Goal: Task Accomplishment & Management: Manage account settings

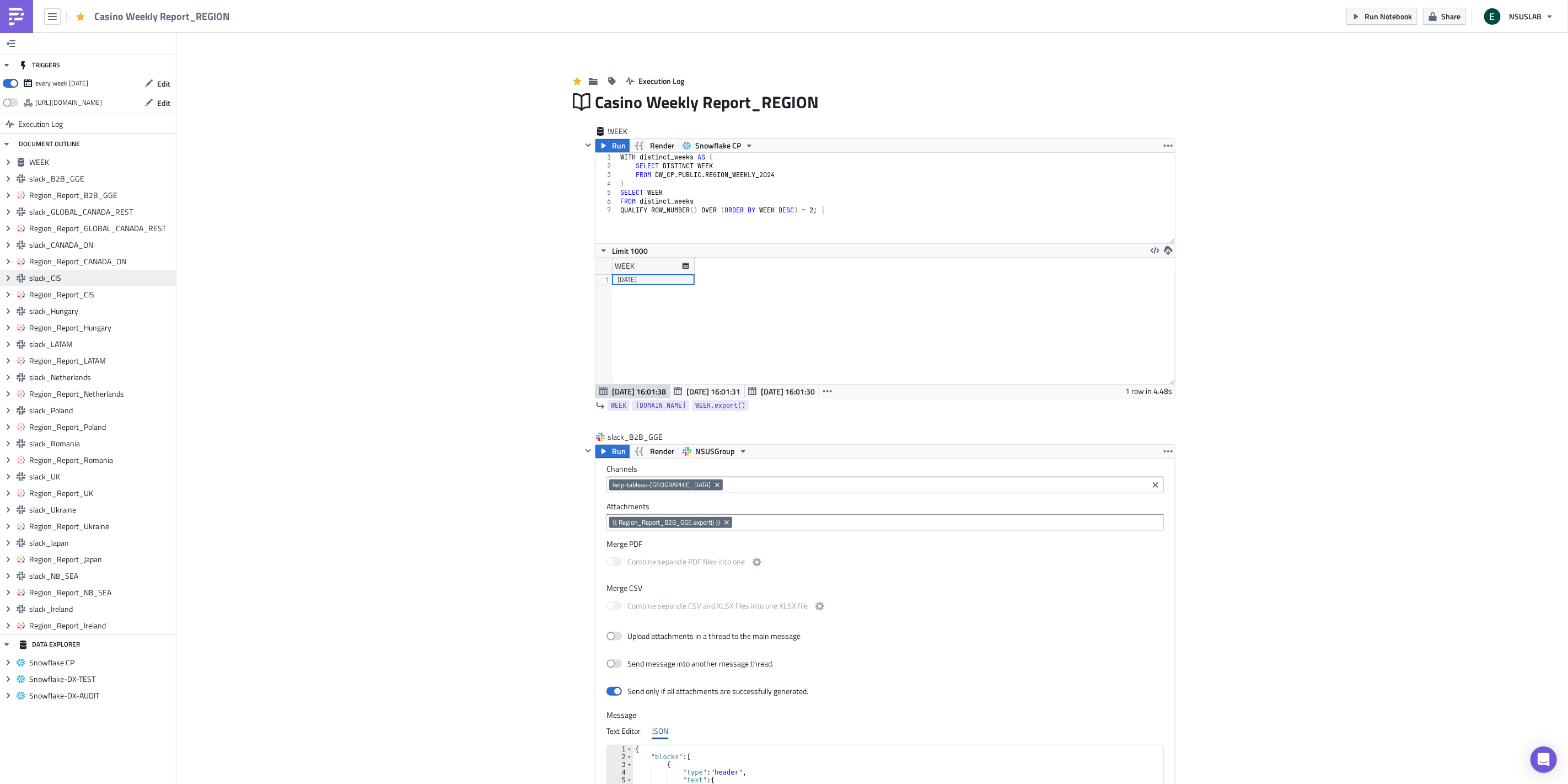
scroll to position [55051, 54567]
click at [153, 85] on icon "button" at bounding box center [149, 84] width 9 height 9
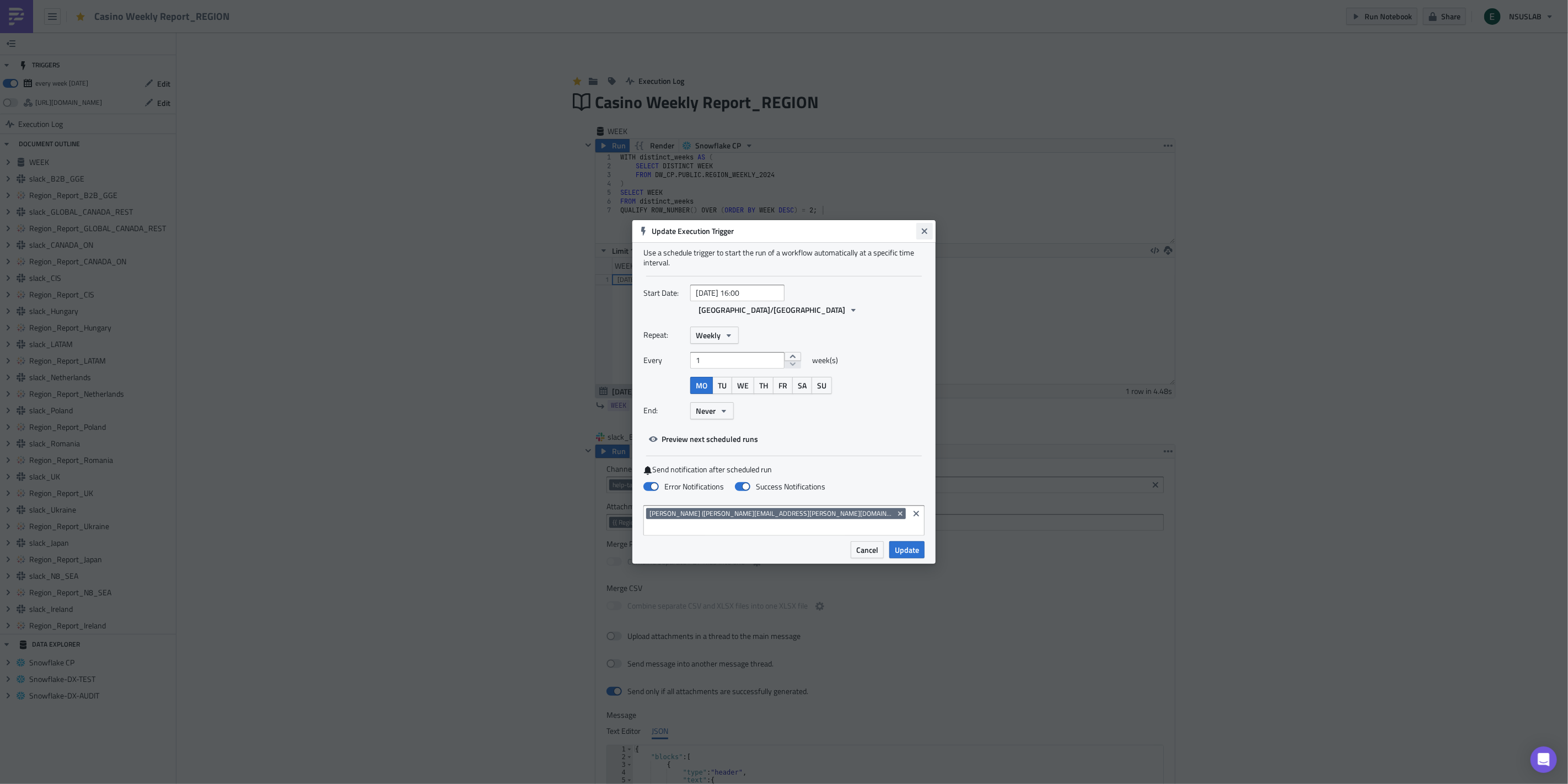
click at [922, 235] on icon "Close" at bounding box center [924, 231] width 9 height 9
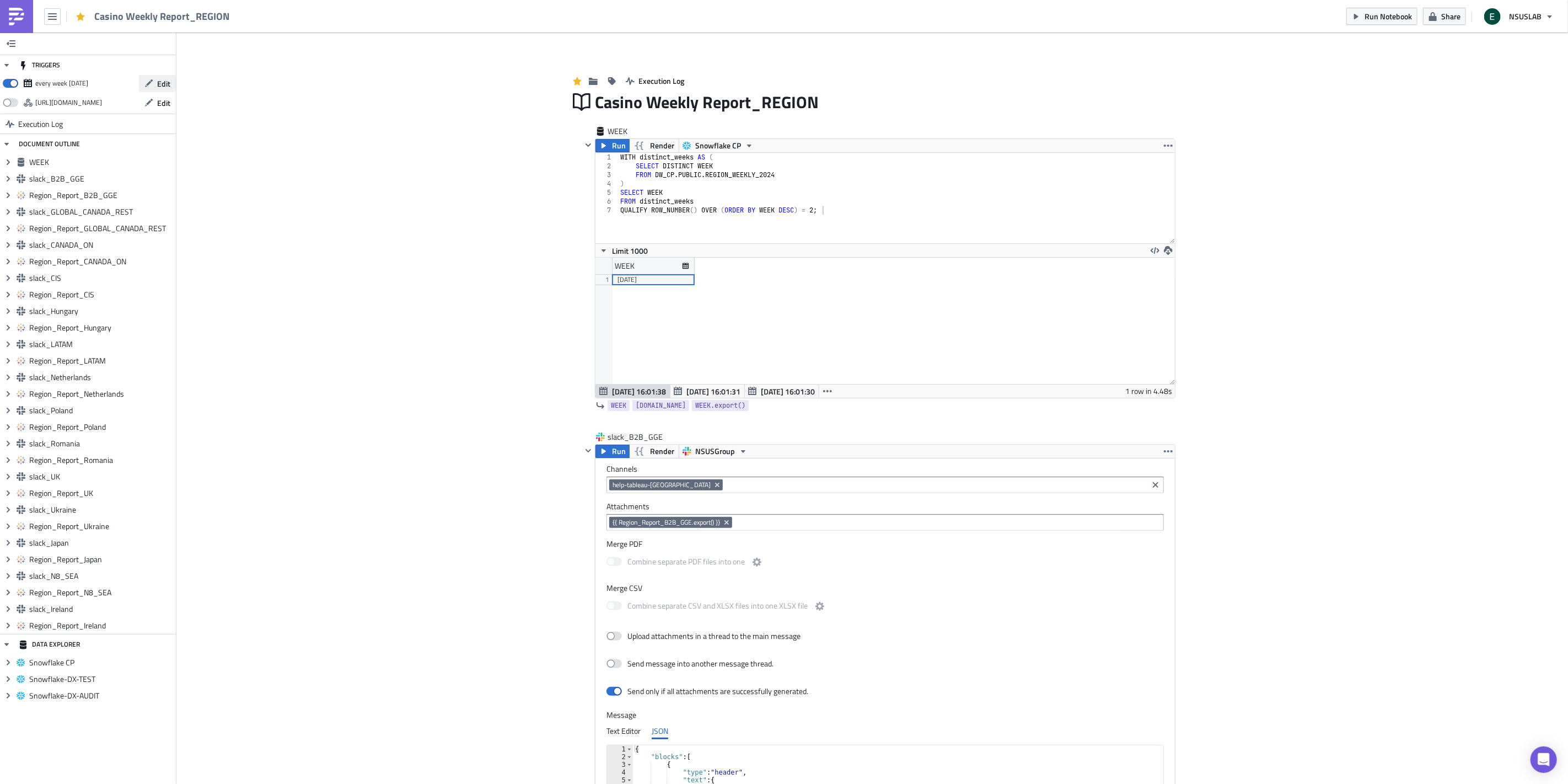
click at [161, 81] on span "Edit" at bounding box center [164, 83] width 13 height 11
click at [151, 76] on button "Edit" at bounding box center [158, 83] width 37 height 17
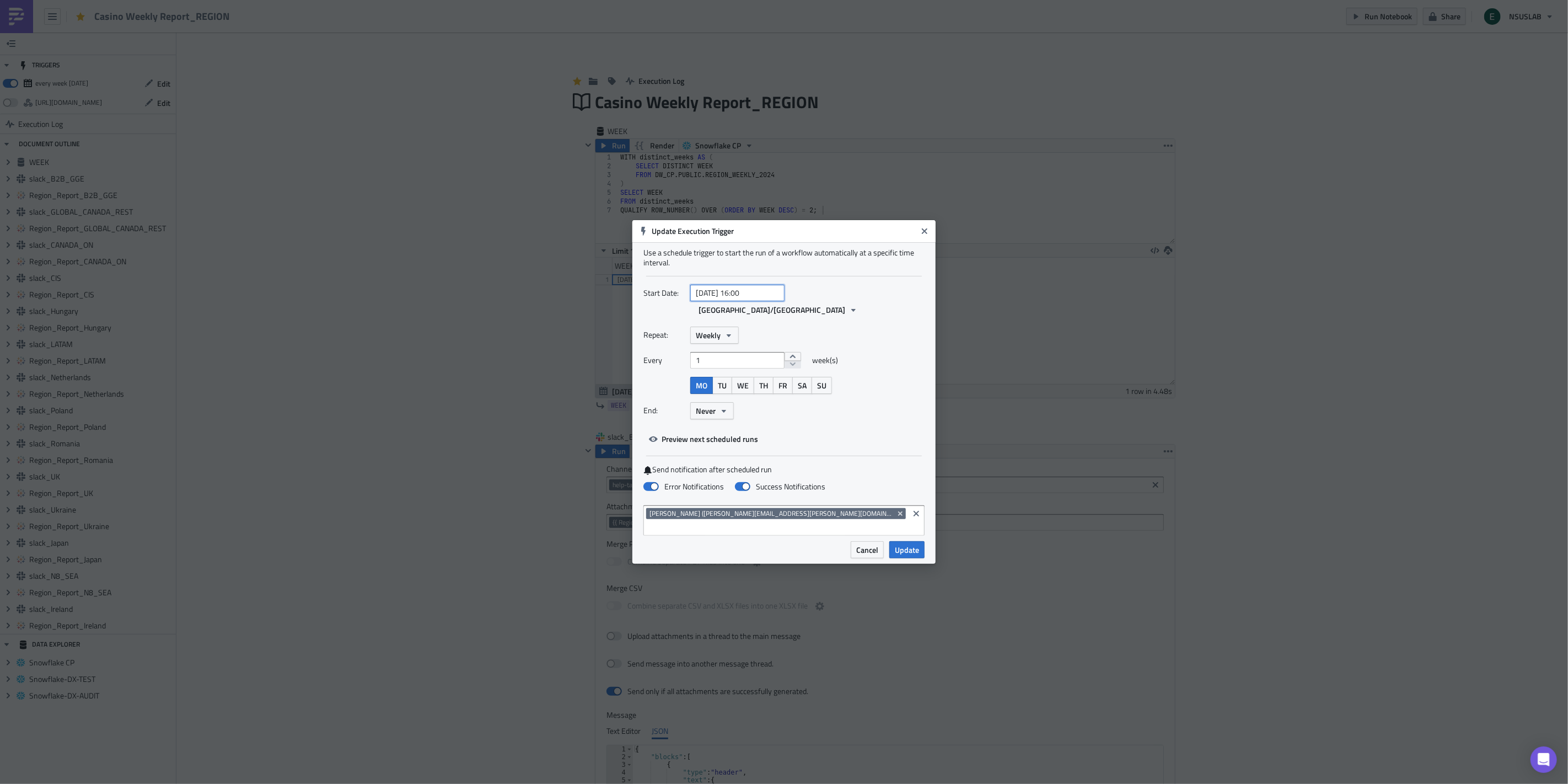
click at [767, 301] on input "[DATE] 16:00" at bounding box center [737, 292] width 94 height 17
select select "5"
select select "2025"
click at [742, 301] on input "[DATE] 16:00" at bounding box center [737, 292] width 94 height 17
type input "[DATE] 20:00"
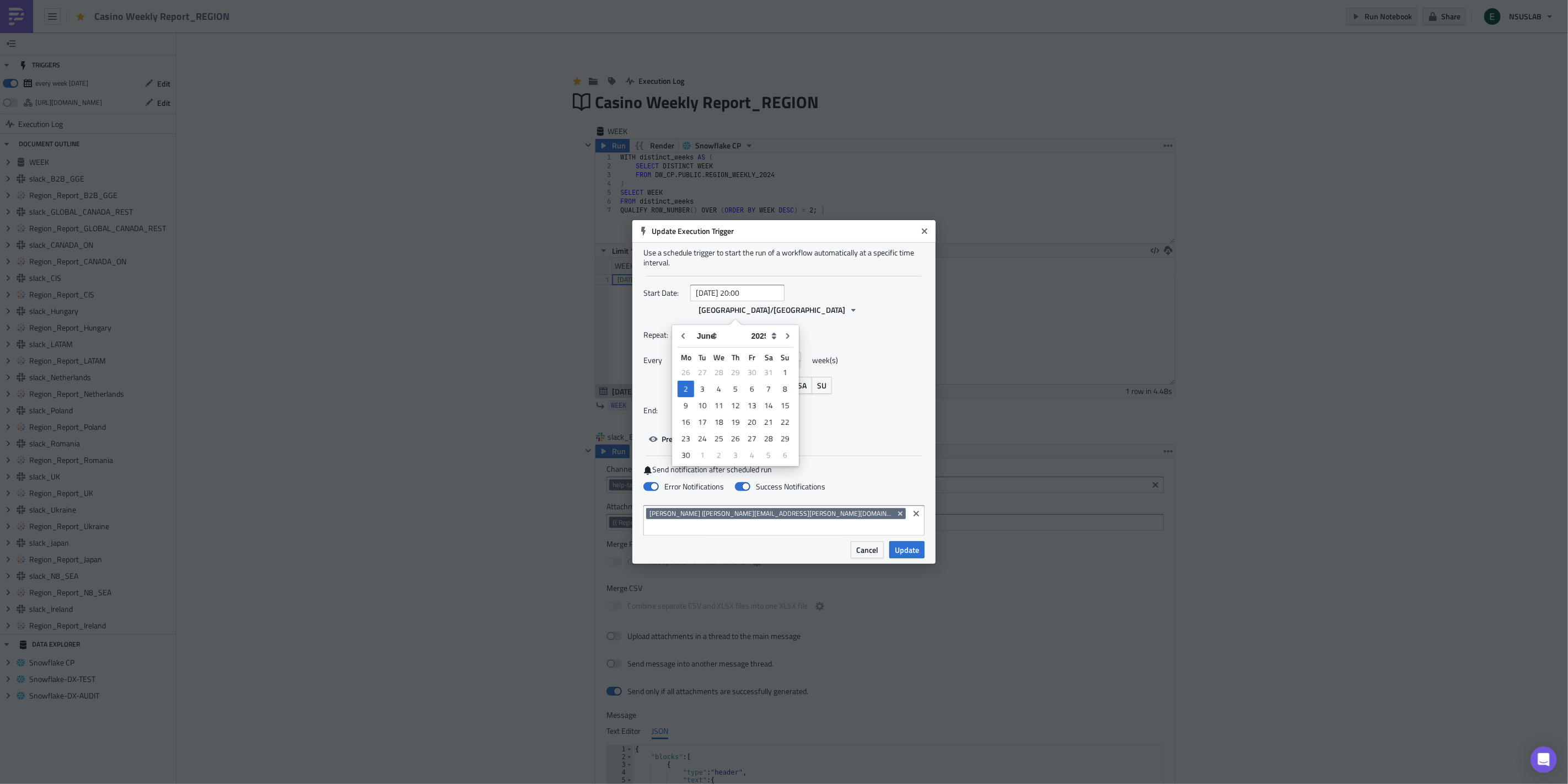
click at [910, 344] on div "Repeat: Weekly Every 1 week(s) MO TU WE TH FR SA SU End: Never" at bounding box center [784, 377] width 281 height 101
click at [906, 544] on span "Update" at bounding box center [908, 550] width 25 height 11
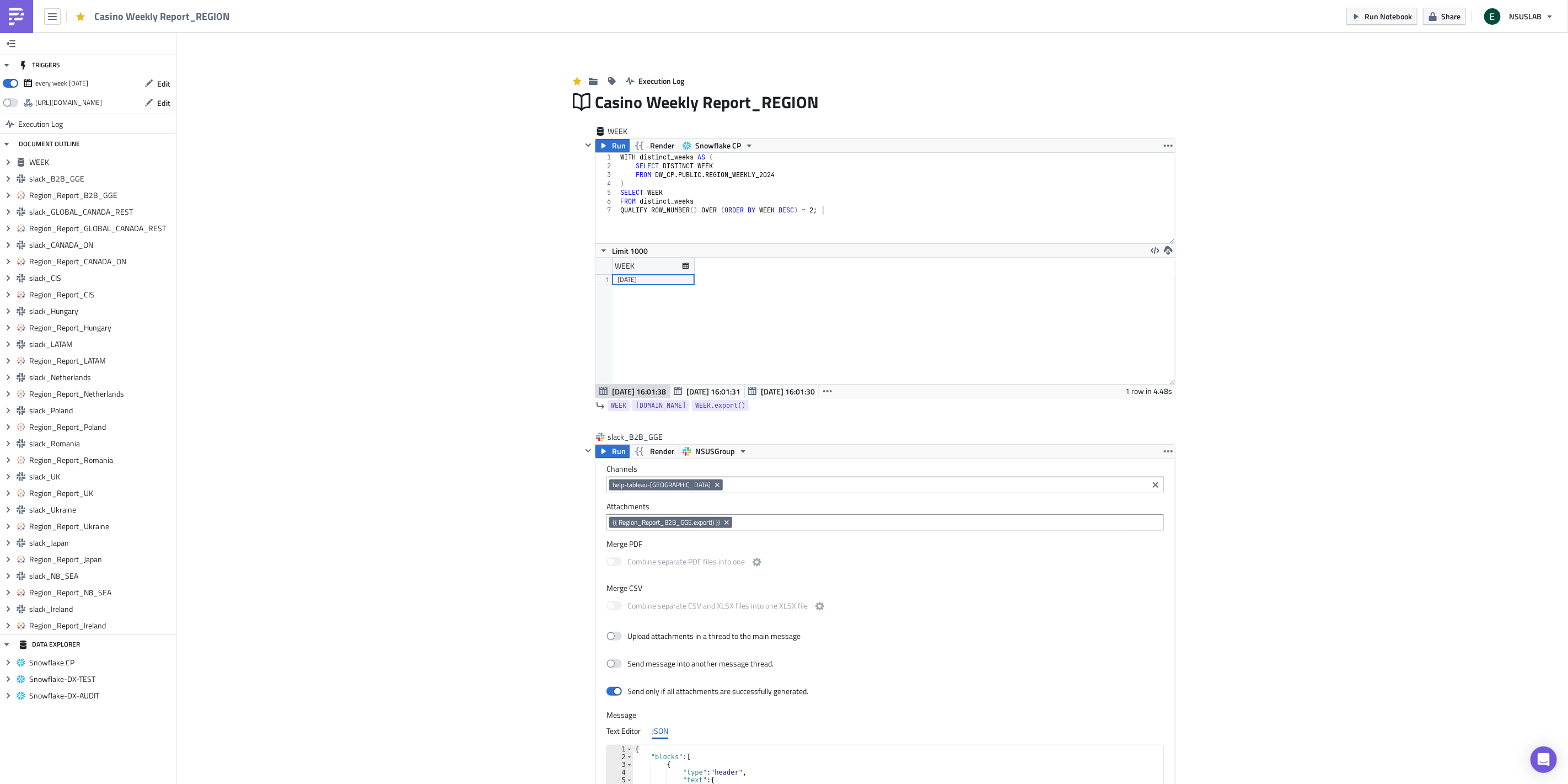
click at [160, 81] on span "Edit" at bounding box center [164, 83] width 13 height 11
click at [12, 85] on span at bounding box center [11, 84] width 16 height 9
click at [12, 84] on input "checkbox" at bounding box center [9, 80] width 7 height 7
click at [14, 85] on span at bounding box center [11, 84] width 16 height 9
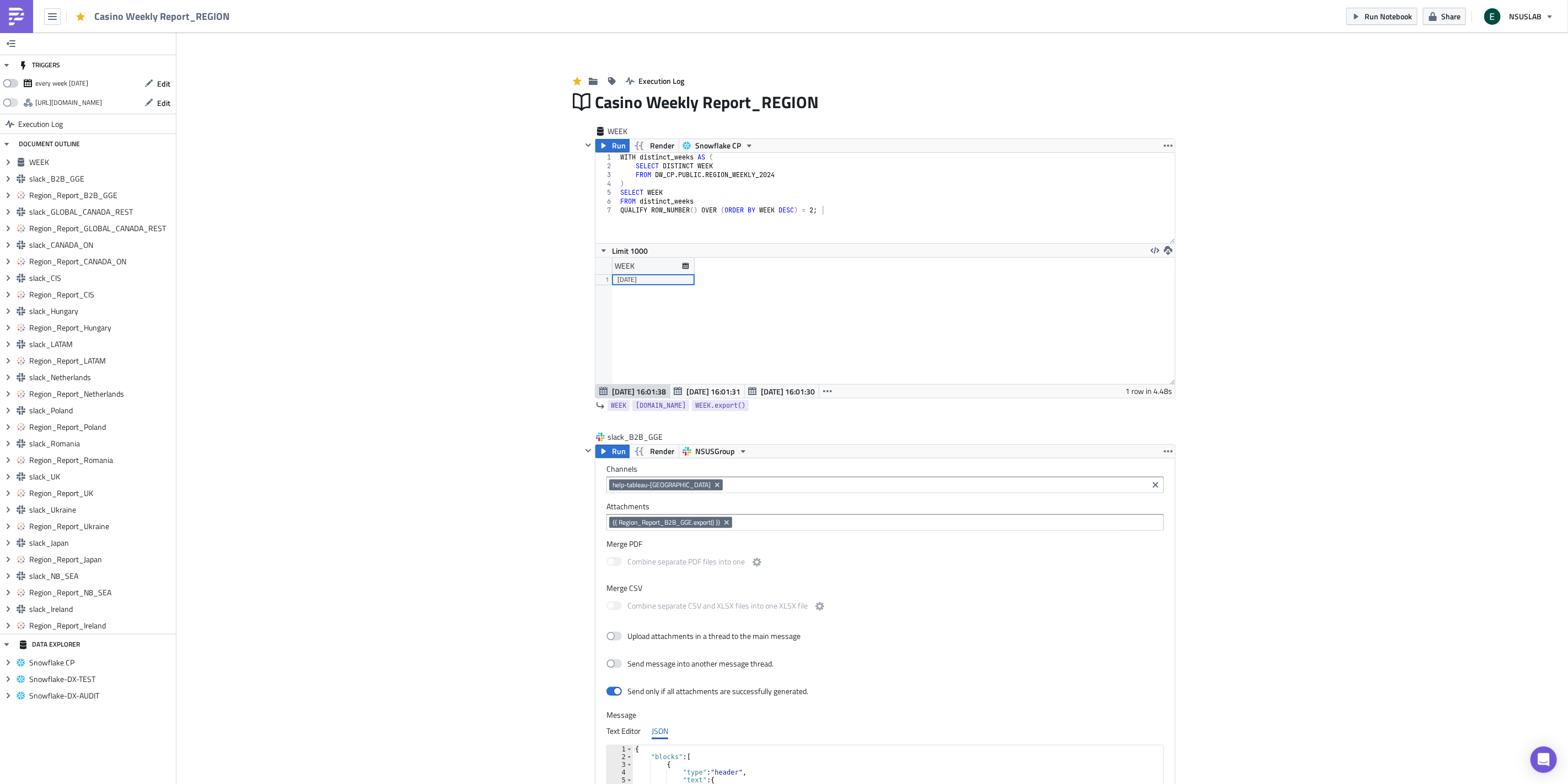
click at [12, 84] on input "checkbox" at bounding box center [9, 80] width 7 height 7
checkbox input "true"
click at [156, 85] on button "Edit" at bounding box center [158, 83] width 37 height 17
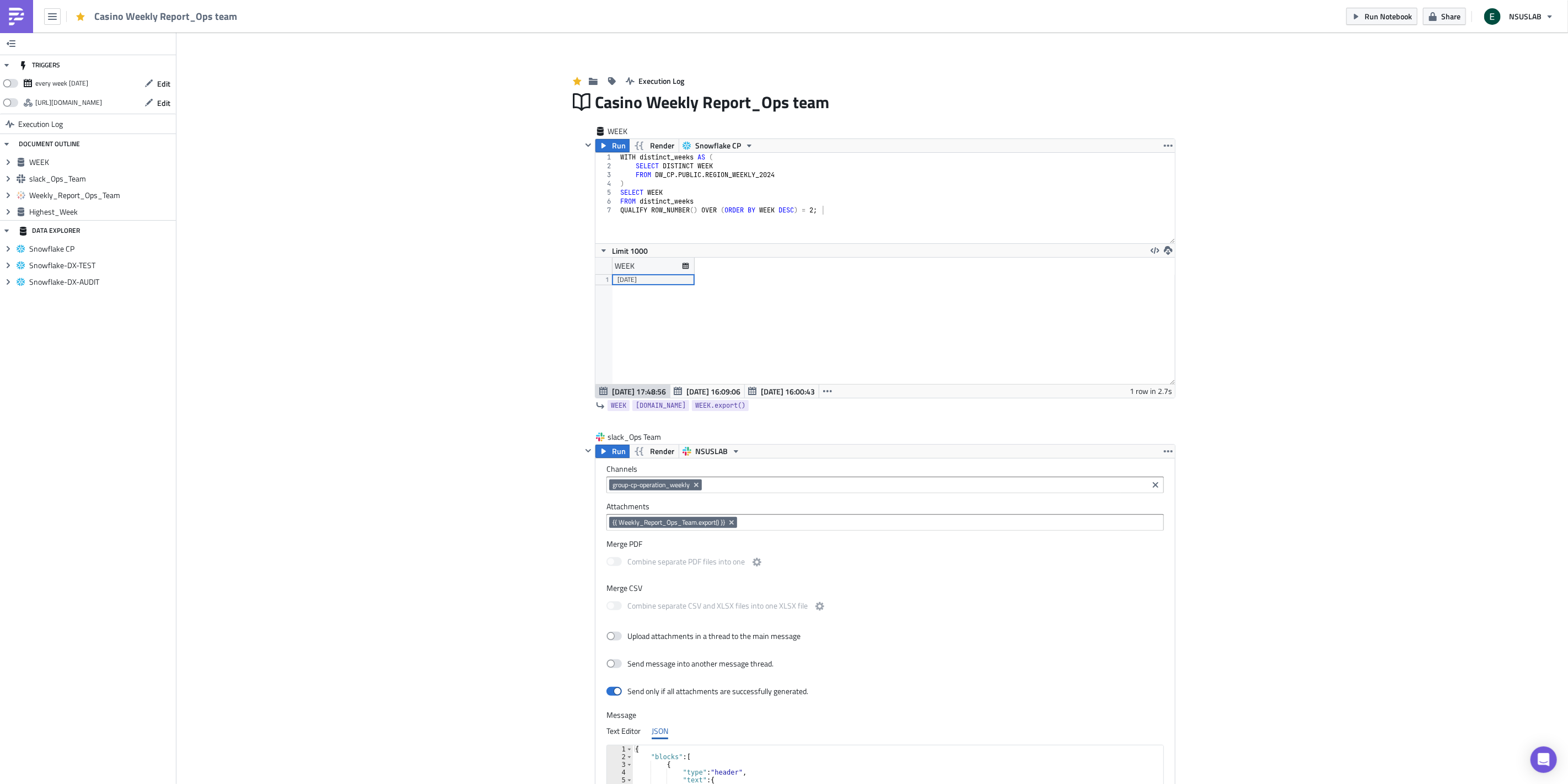
scroll to position [126, 579]
drag, startPoint x: 440, startPoint y: 528, endPoint x: 485, endPoint y: 545, distance: 48.1
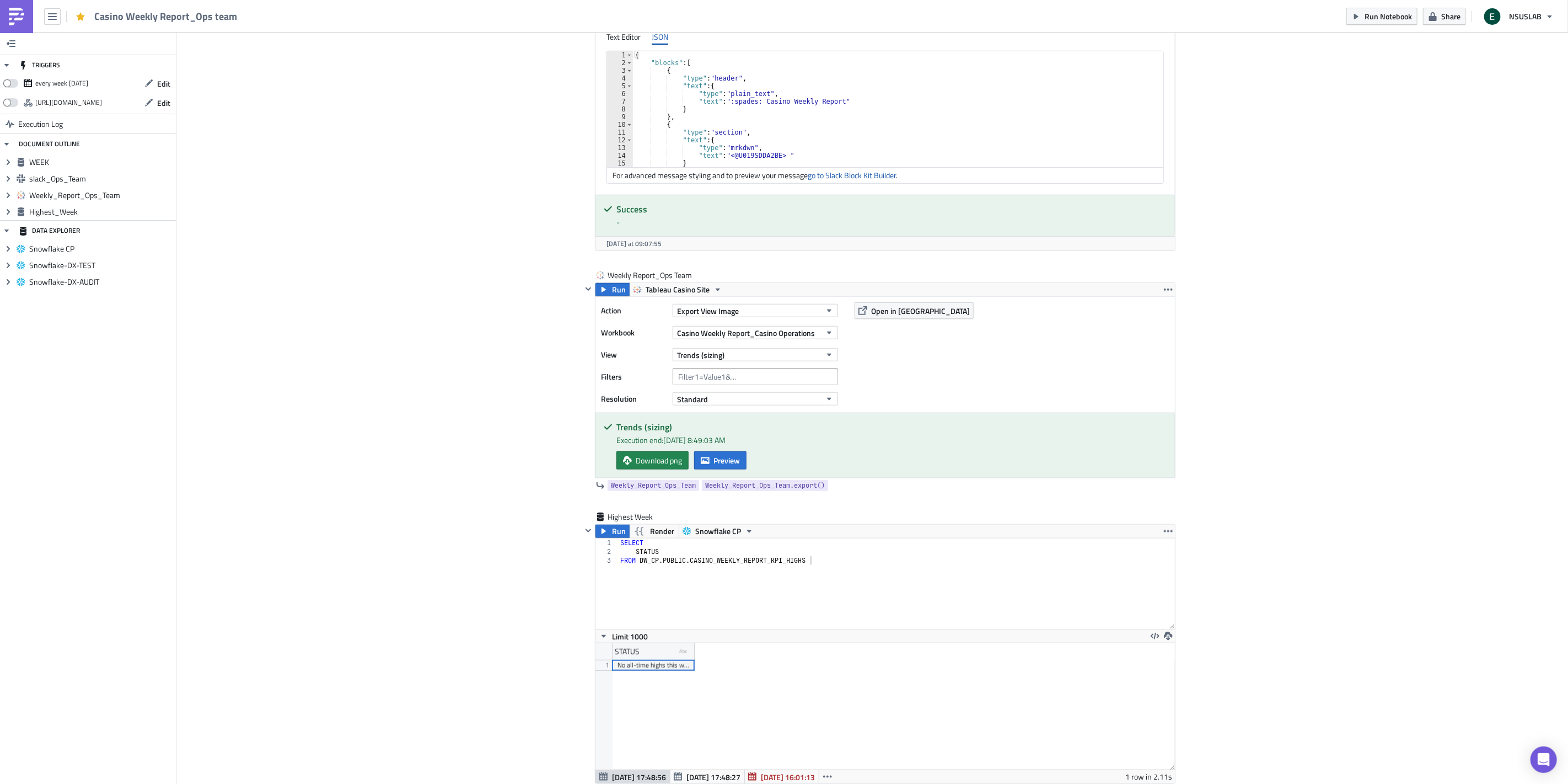
scroll to position [796, 0]
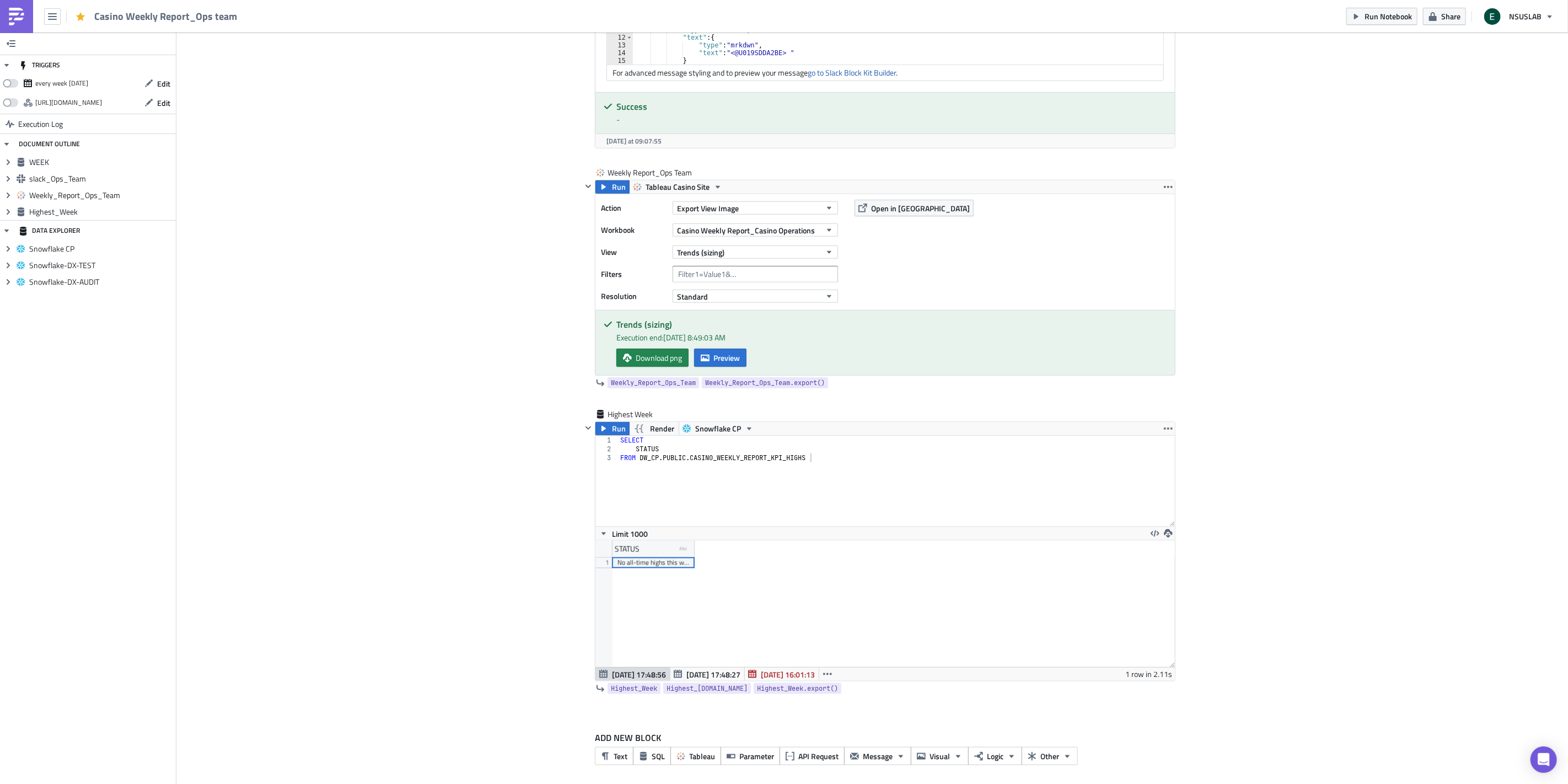
click at [368, 426] on div "Add Image Execution Log Casino Weekly Report_Ops team WEEK Run Render Snowflake…" at bounding box center [872, 12] width 1392 height 1555
